Goal: Task Accomplishment & Management: Use online tool/utility

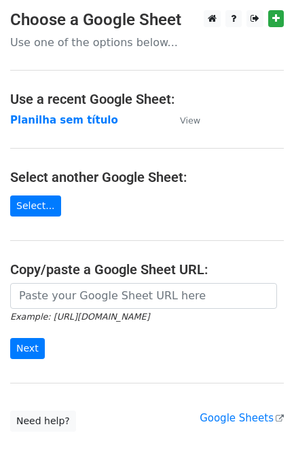
click at [75, 303] on input "url" at bounding box center [143, 296] width 267 height 26
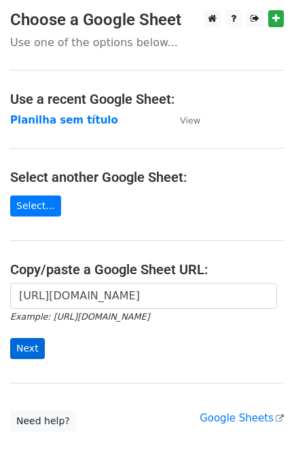
scroll to position [0, 304]
type input "https://docs.google.com/spreadsheets/d/1S-SQS2_G7Zty6PTnG5c1oUpd2WHXhMJP4fiCFJ9…"
click at [35, 350] on input "Next" at bounding box center [27, 348] width 35 height 21
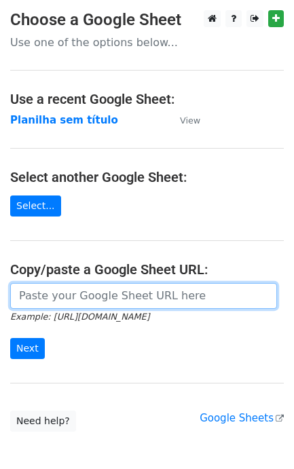
click at [187, 286] on input "url" at bounding box center [143, 296] width 267 height 26
click at [67, 299] on input "url" at bounding box center [143, 296] width 267 height 26
paste input "https://docs.google.com/spreadsheets/d/1S-SQS2_G7Zty6PTnG5c1oUpd2WHXhMJP4fiCFJ9…"
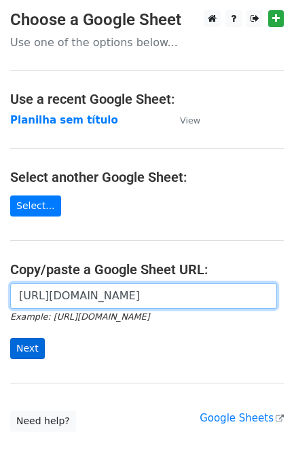
type input "https://docs.google.com/spreadsheets/d/1S-SQS2_G7Zty6PTnG5c1oUpd2WHXhMJP4fiCFJ9…"
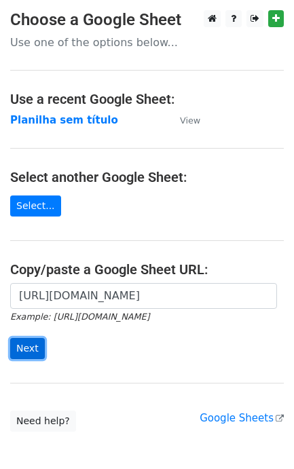
click at [36, 346] on input "Next" at bounding box center [27, 348] width 35 height 21
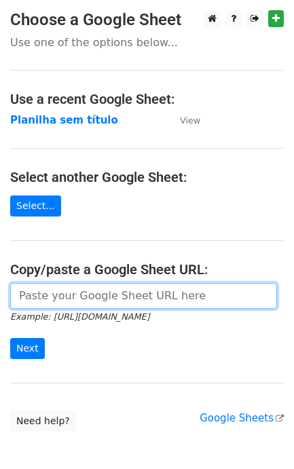
drag, startPoint x: 0, startPoint y: 0, endPoint x: 86, endPoint y: 299, distance: 310.8
click at [86, 299] on input "url" at bounding box center [143, 296] width 267 height 26
paste input "https://docs.google.com/spreadsheets/d/1S-SQS2_G7Zty6PTnG5c1oUpd2WHXhMJP4fiCFJ9…"
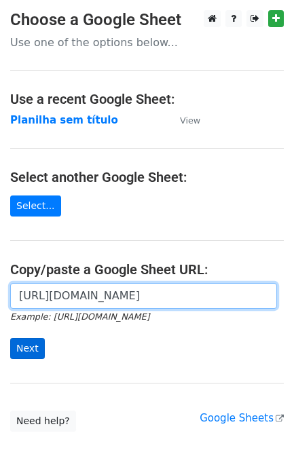
type input "[URL][DOMAIN_NAME]"
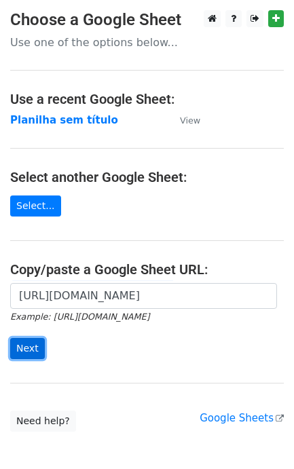
scroll to position [0, 0]
click at [39, 352] on input "Next" at bounding box center [27, 348] width 35 height 21
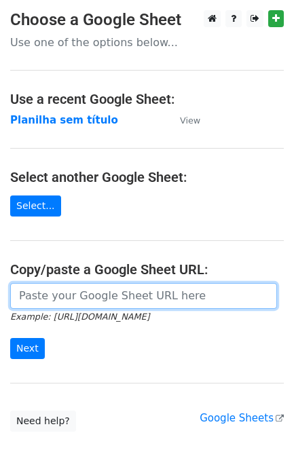
click at [90, 297] on input "url" at bounding box center [143, 296] width 267 height 26
paste input "https://docs.google.com/spreadsheets/d/1S-SQS2_G7Zty6PTnG5c1oUpd2WHXhMJP4fiCFJ9…"
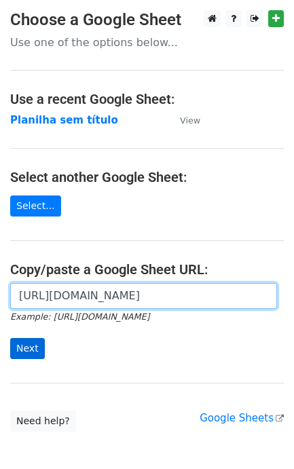
type input "https://docs.google.com/spreadsheets/d/1S-SQS2_G7Zty6PTnG5c1oUpd2WHXhMJP4fiCFJ9…"
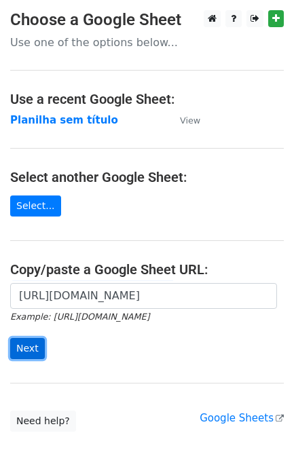
click at [31, 341] on input "Next" at bounding box center [27, 348] width 35 height 21
type input "[URL][DOMAIN_NAME]"
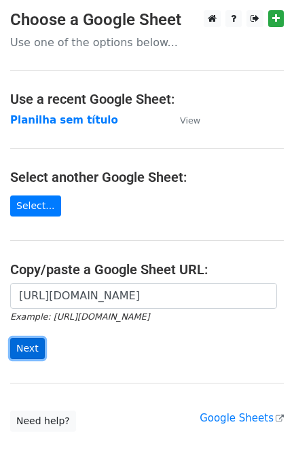
click at [17, 356] on input "Next" at bounding box center [27, 348] width 35 height 21
